Goal: Task Accomplishment & Management: Manage account settings

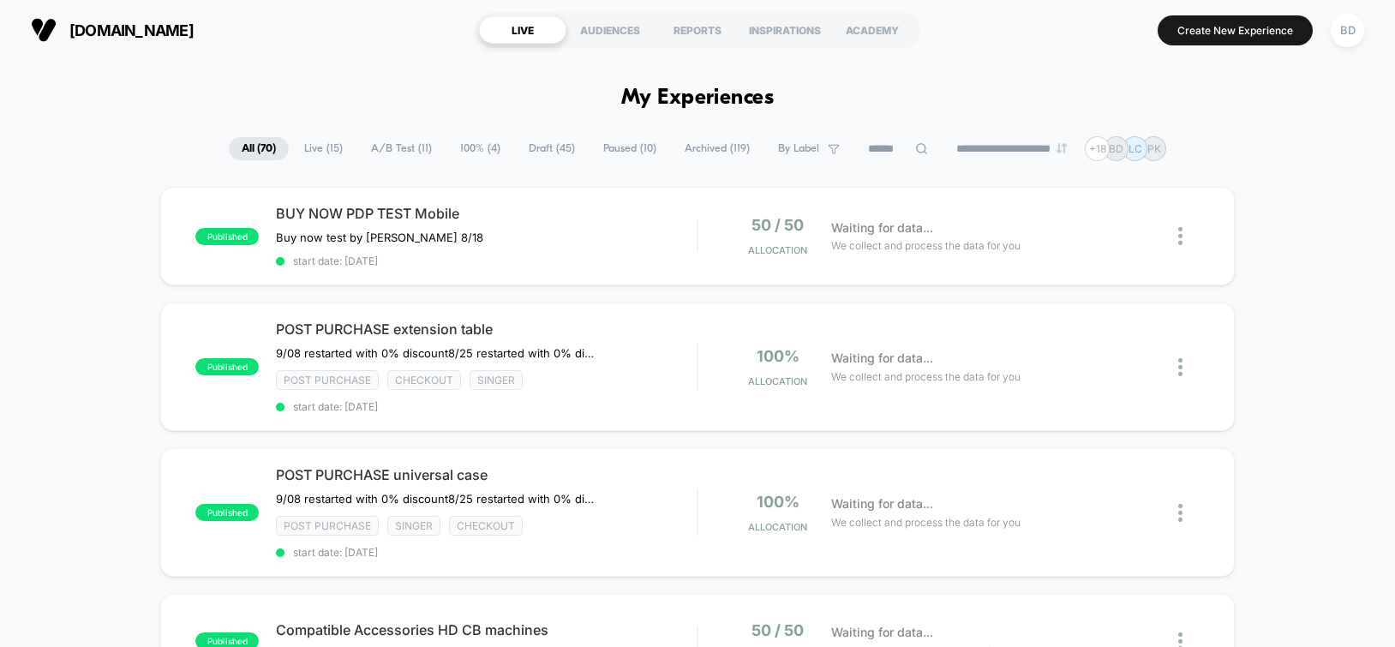
click at [304, 150] on span "Live ( 15 )" at bounding box center [323, 148] width 64 height 23
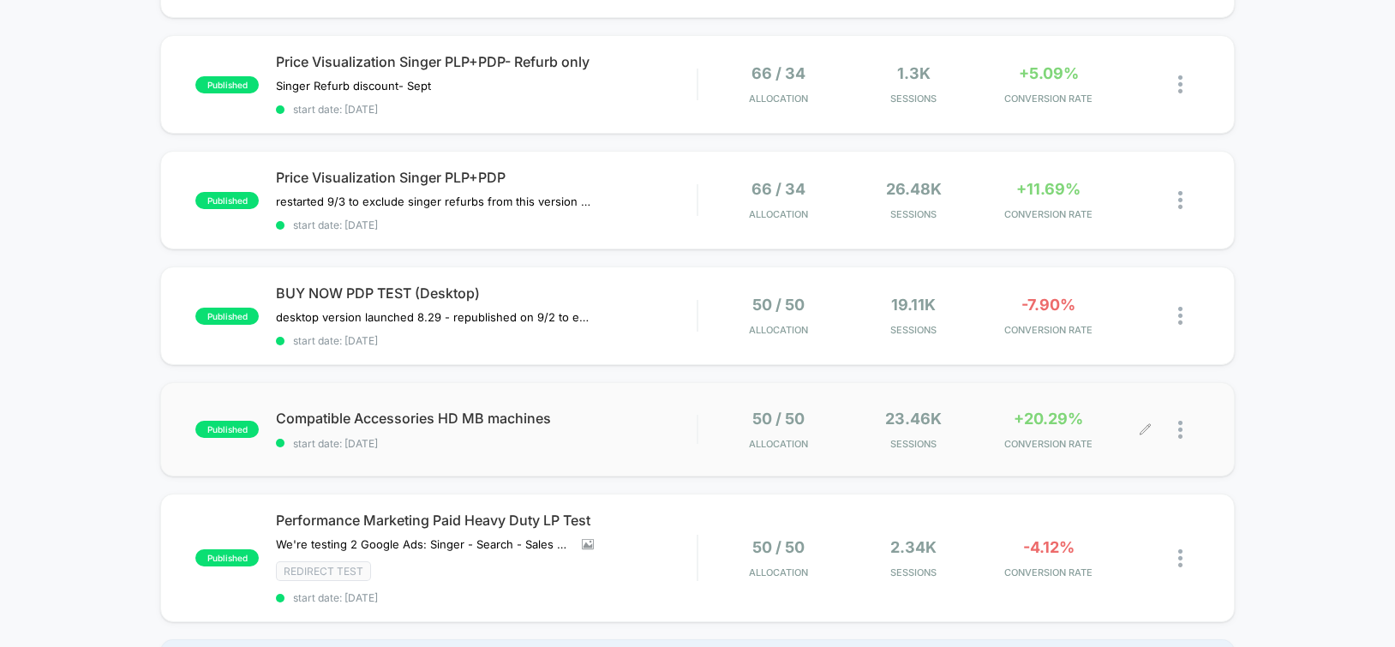
scroll to position [1108, 0]
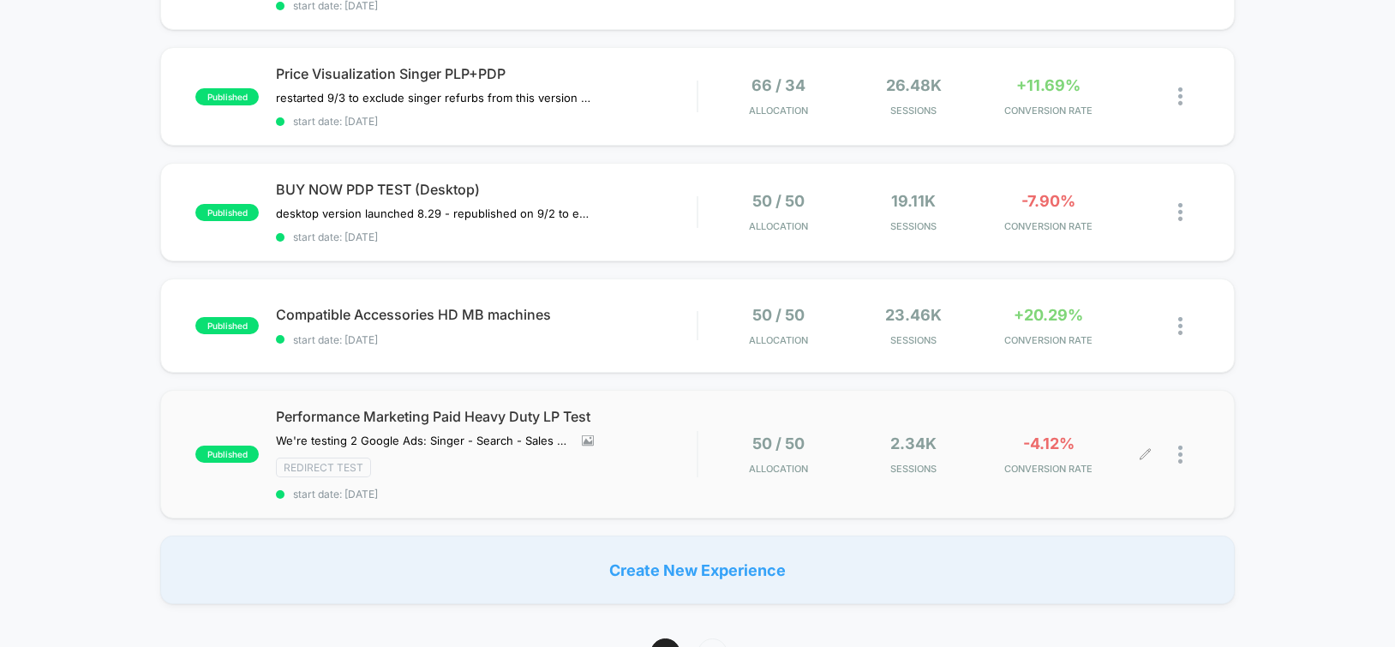
click at [1187, 456] on div at bounding box center [1189, 455] width 21 height 40
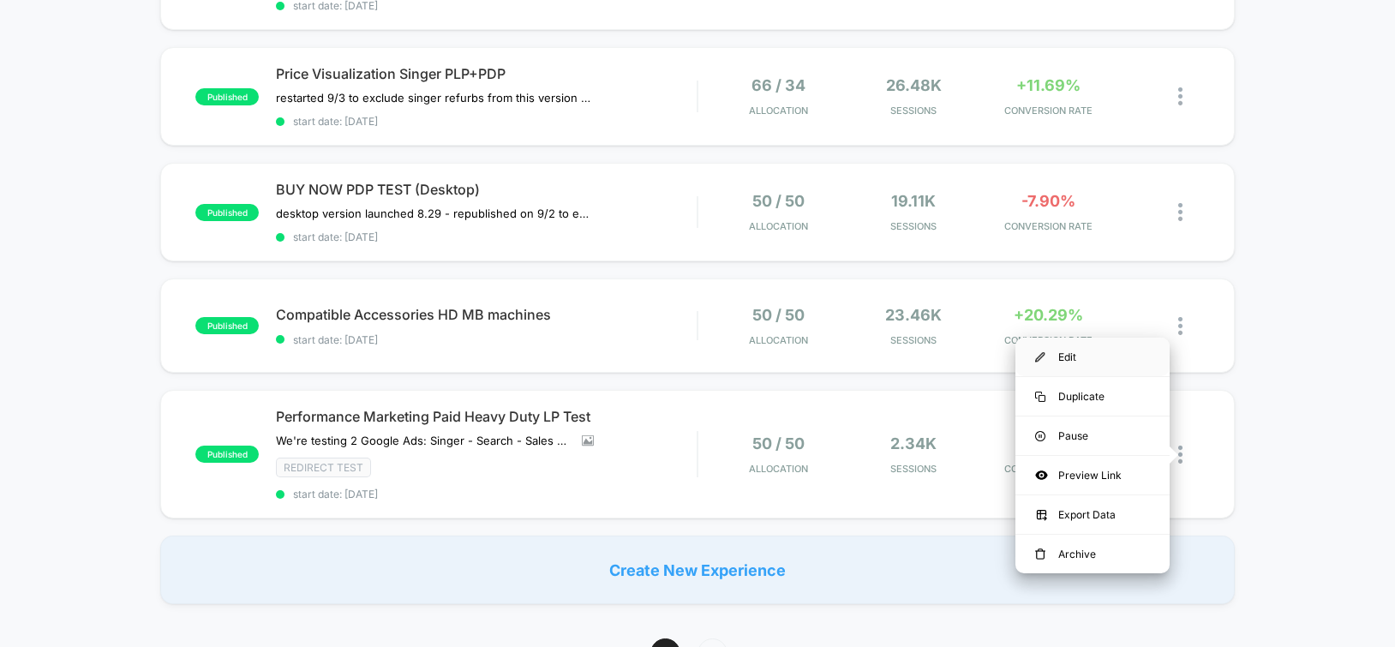
click at [1076, 346] on div "Edit" at bounding box center [1093, 357] width 154 height 39
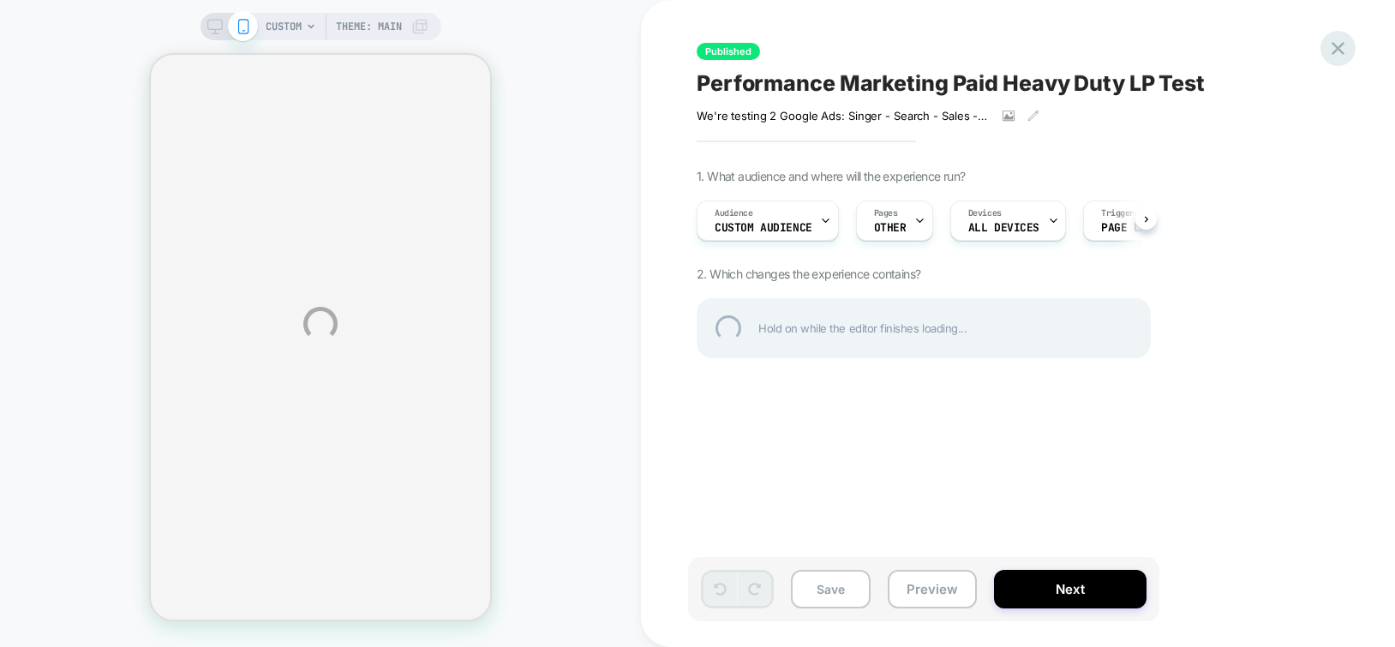
click at [1333, 49] on div at bounding box center [1338, 48] width 35 height 35
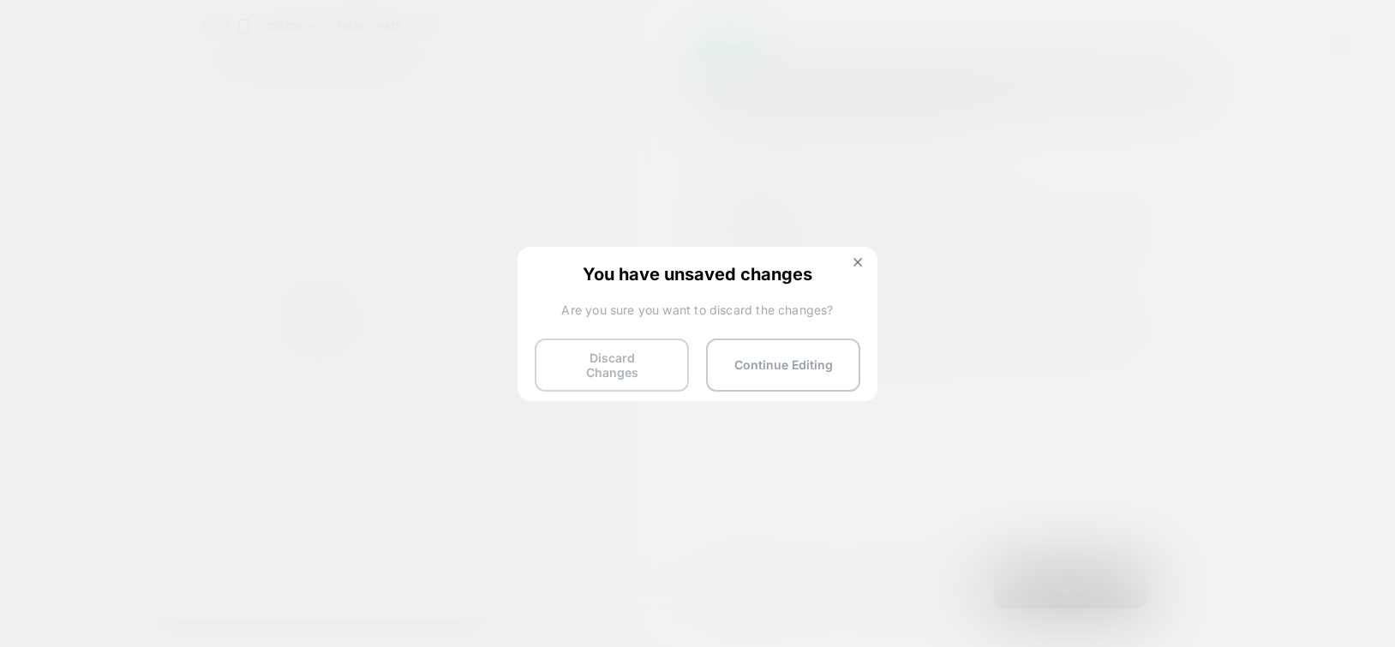
click at [636, 368] on button "Discard Changes" at bounding box center [612, 365] width 154 height 53
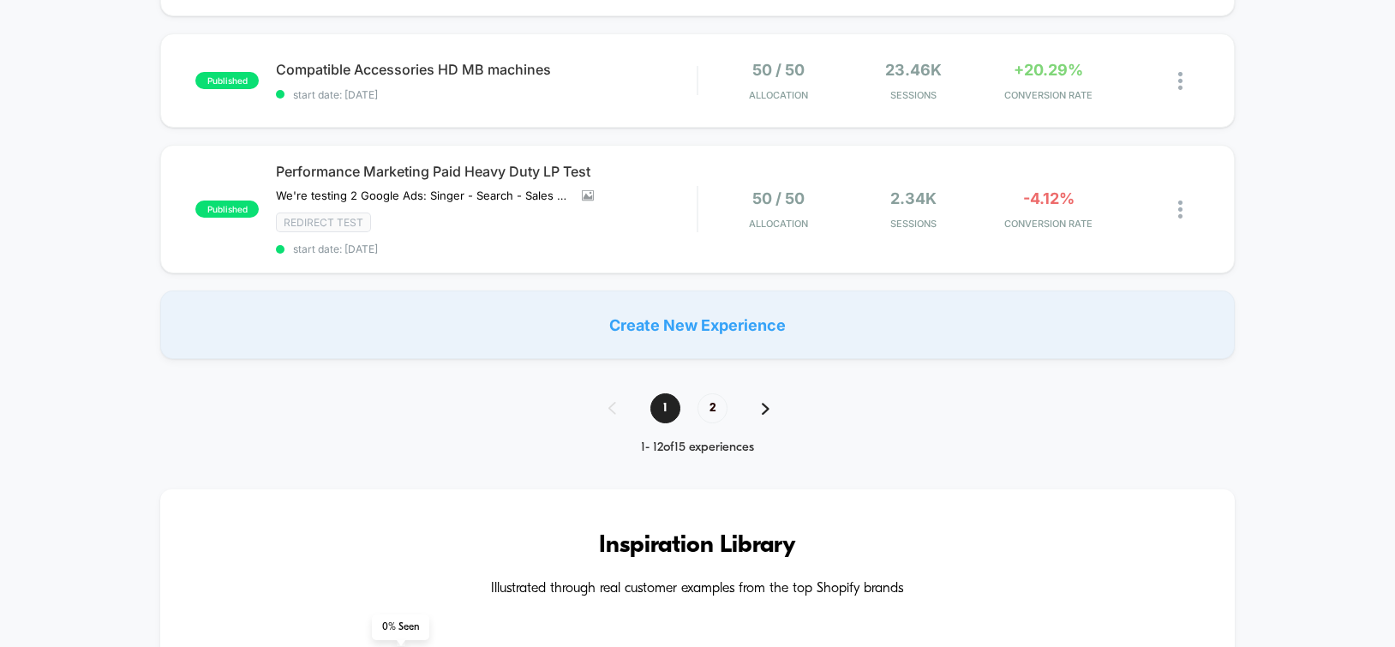
scroll to position [1340, 0]
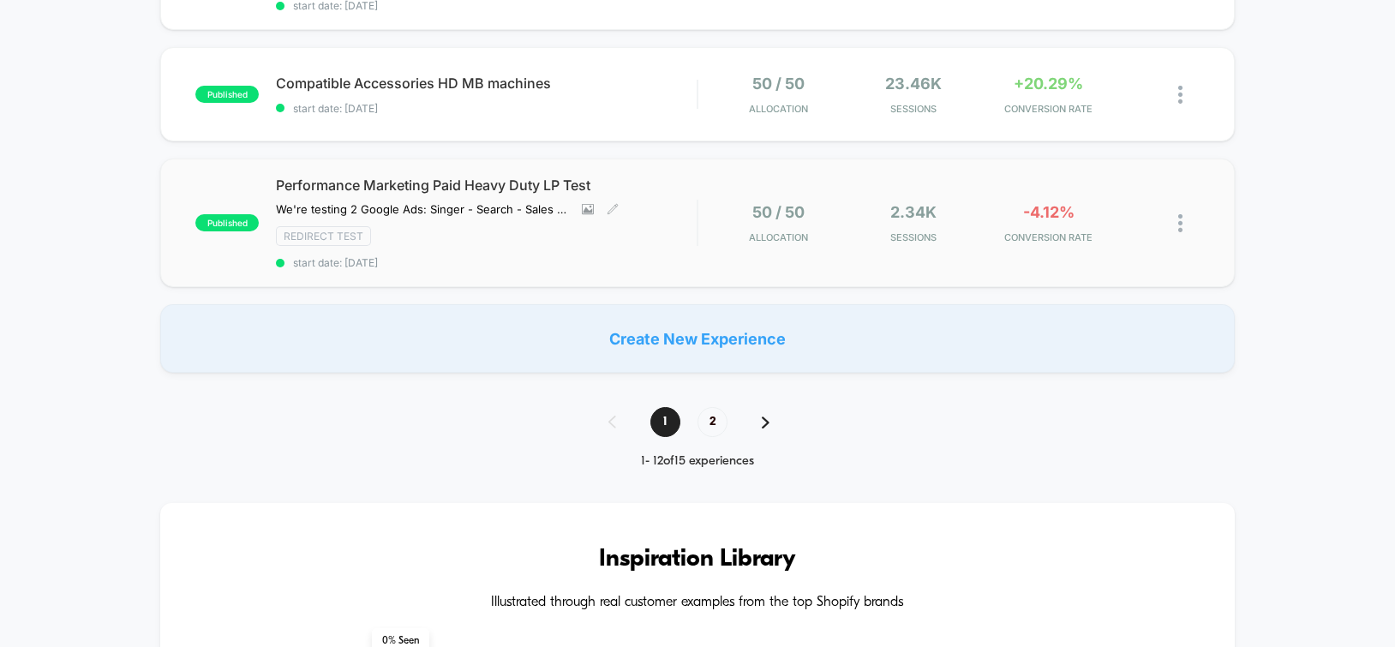
click at [485, 259] on span "start date: [DATE]" at bounding box center [486, 262] width 421 height 13
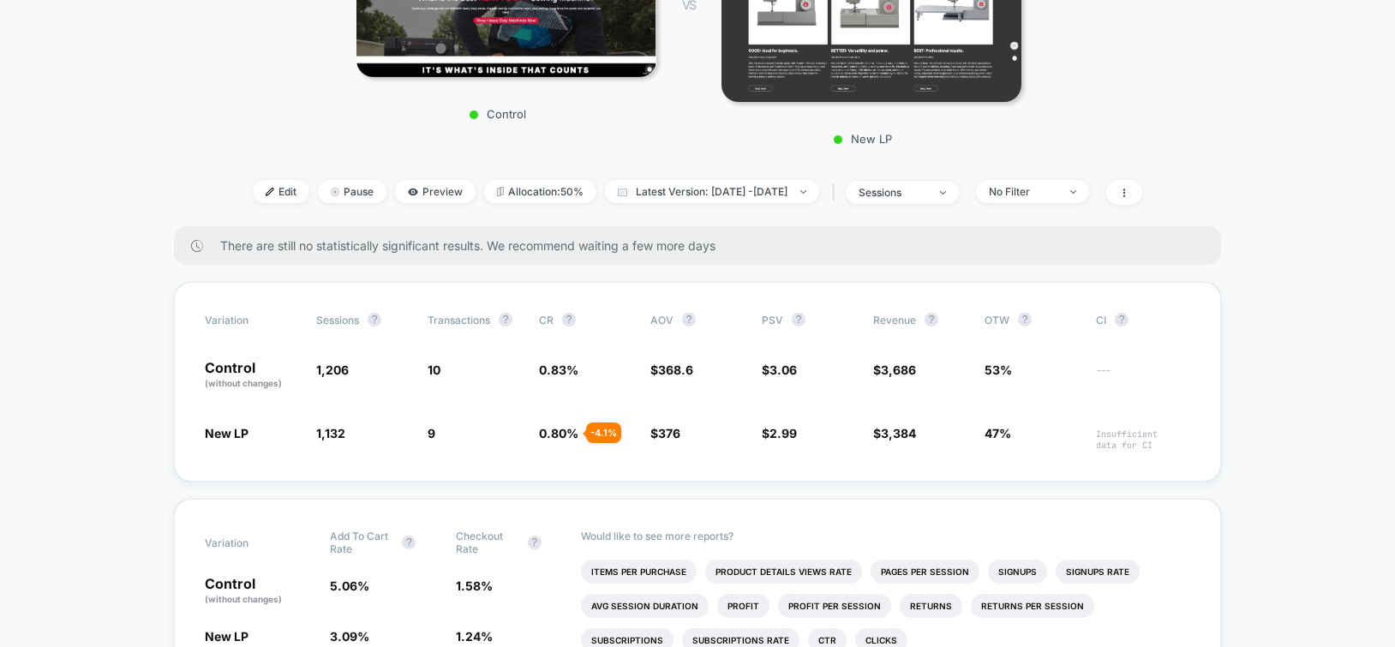
scroll to position [429, 0]
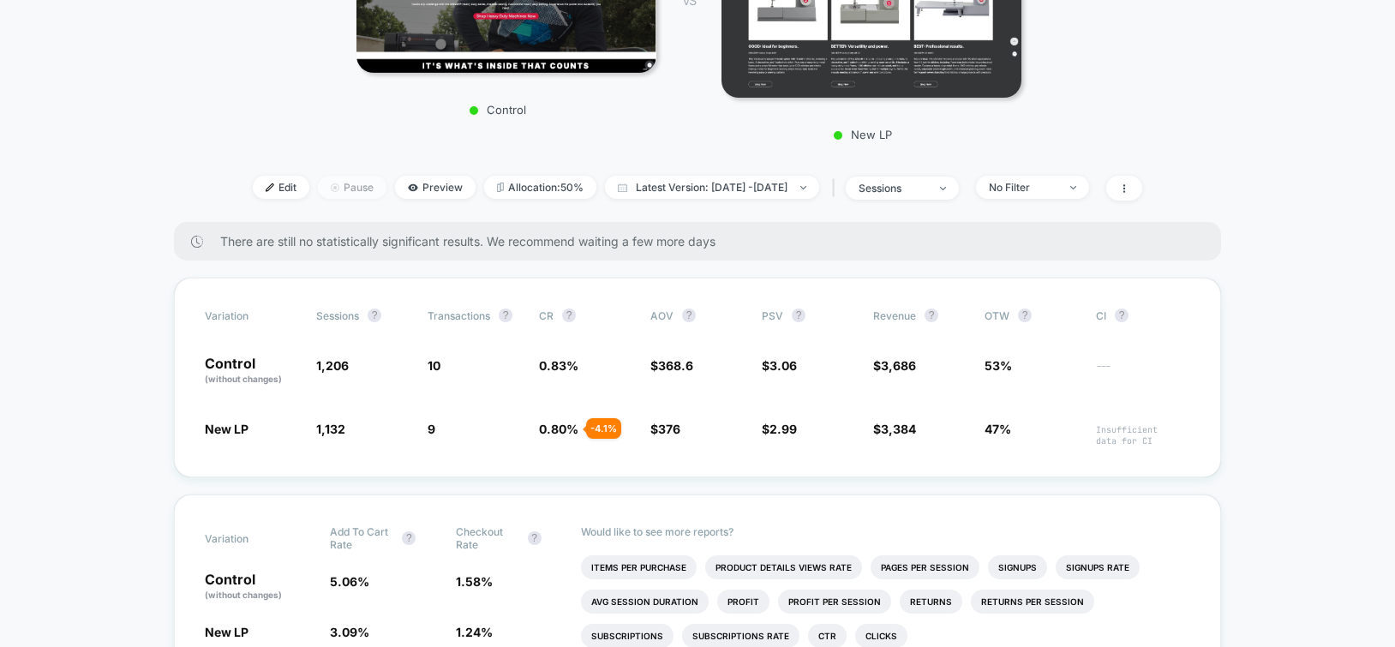
click at [332, 199] on span "Pause" at bounding box center [352, 187] width 69 height 23
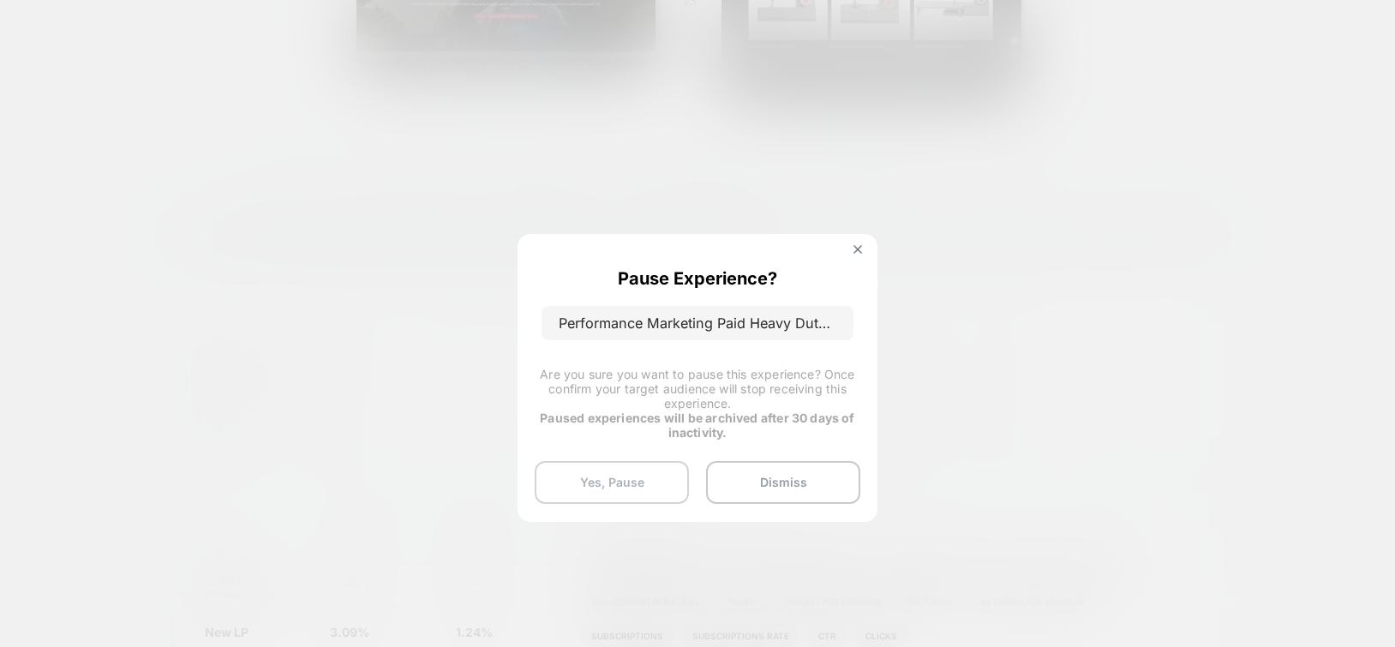
click at [614, 489] on button "Yes, Pause" at bounding box center [612, 482] width 154 height 43
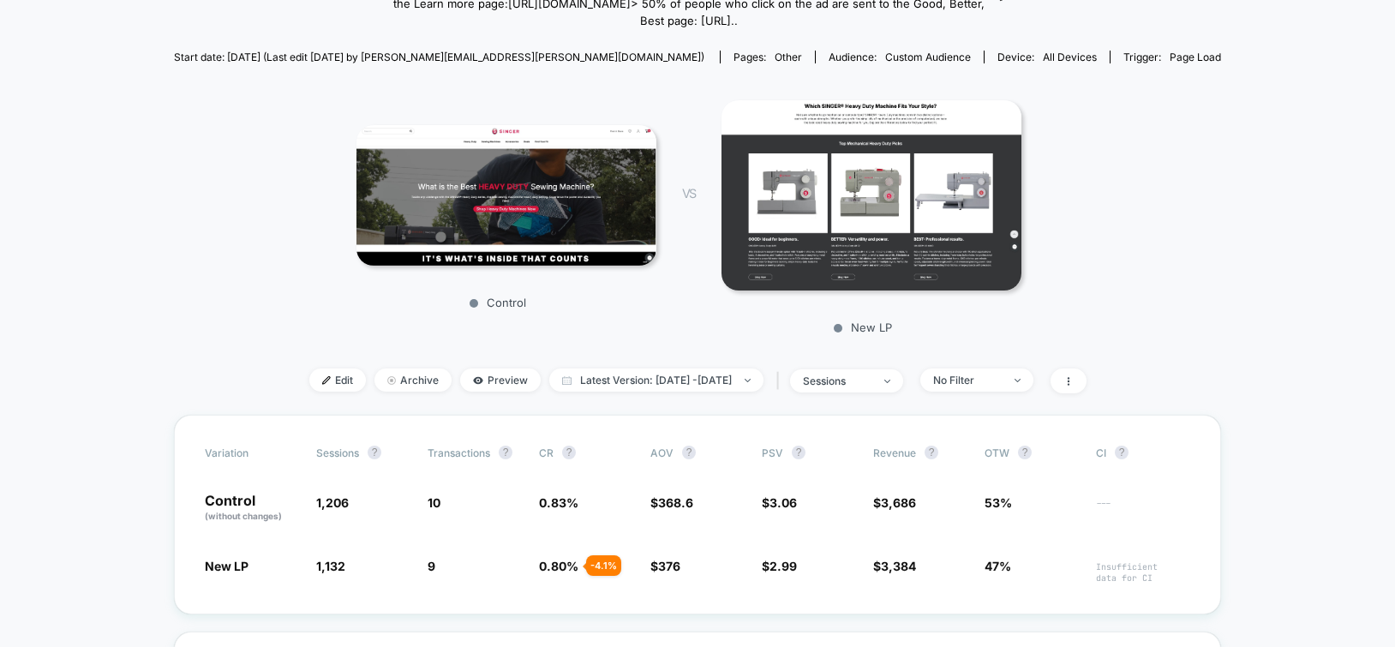
scroll to position [205, 0]
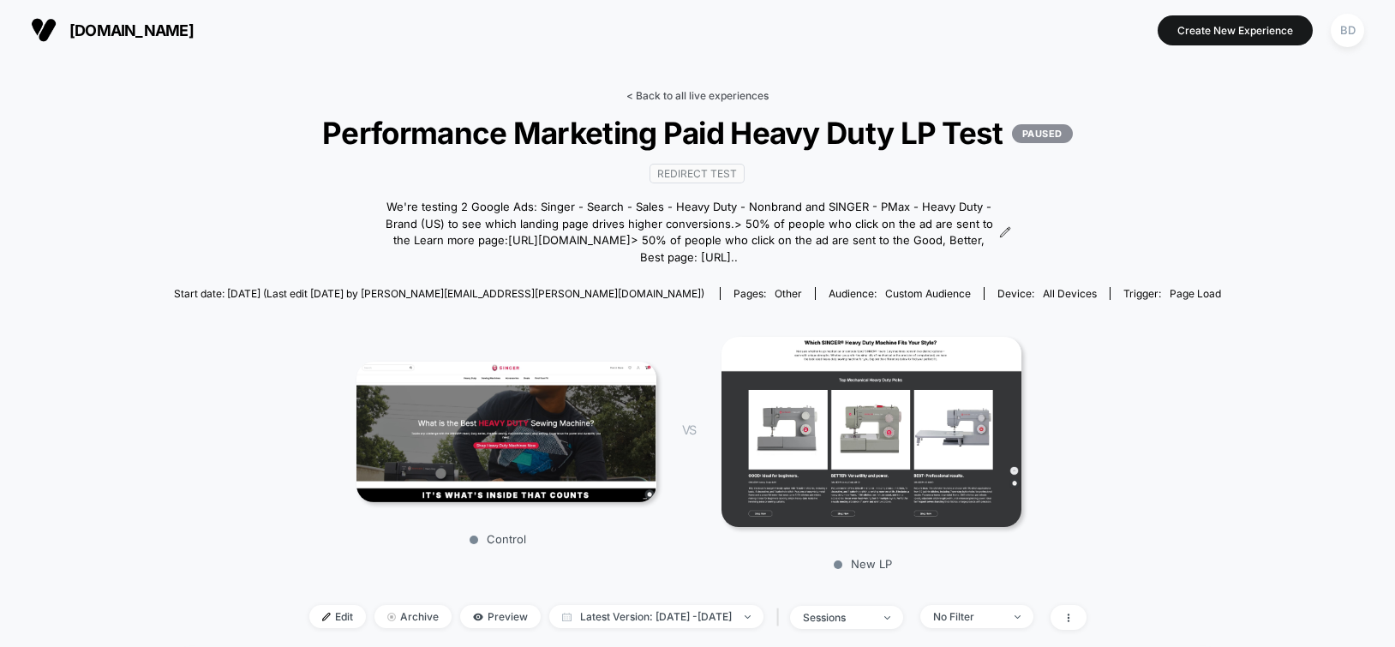
click at [720, 93] on link "< Back to all live experiences" at bounding box center [698, 95] width 142 height 13
